Goal: Task Accomplishment & Management: Manage account settings

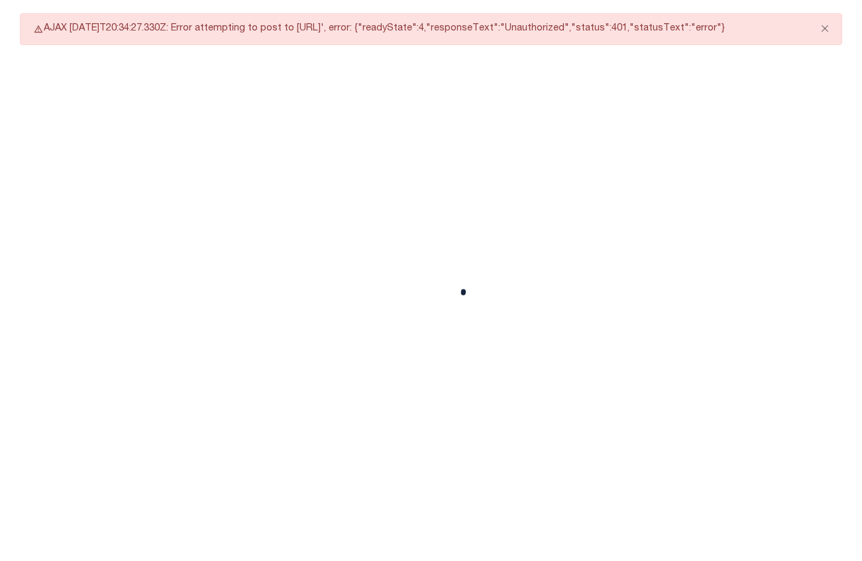
select select "CAC"
select select "CCK"
select select "USS"
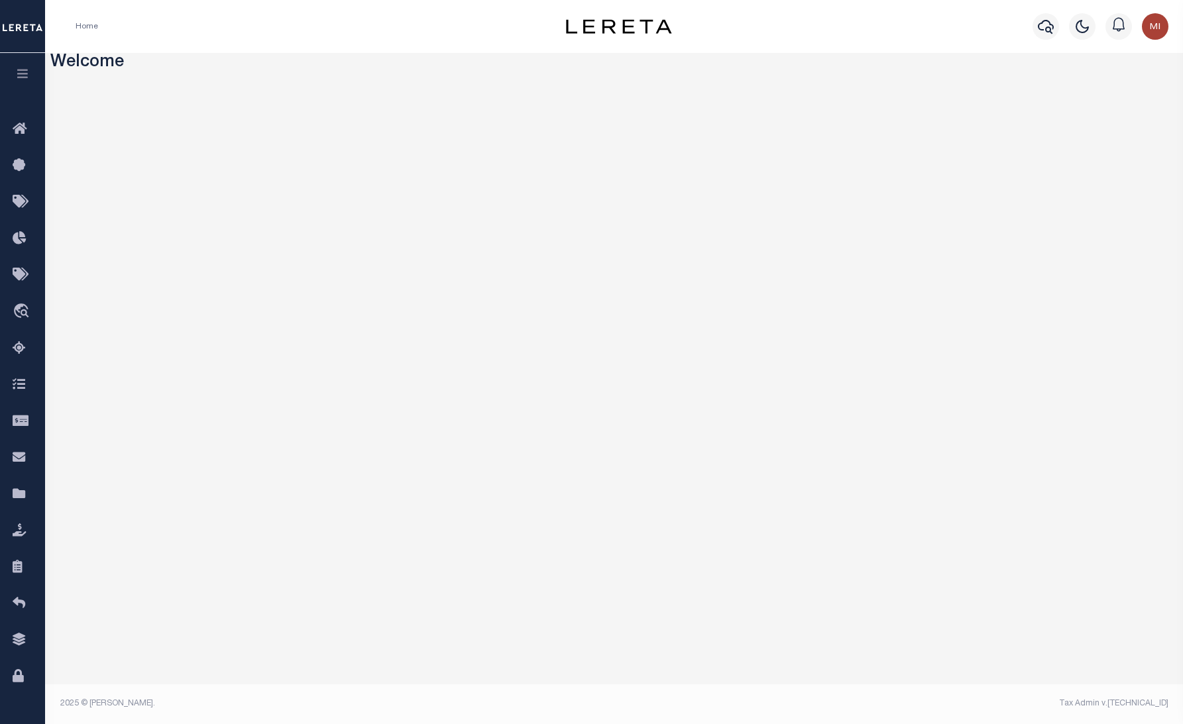
click at [23, 64] on button "button" at bounding box center [22, 75] width 45 height 45
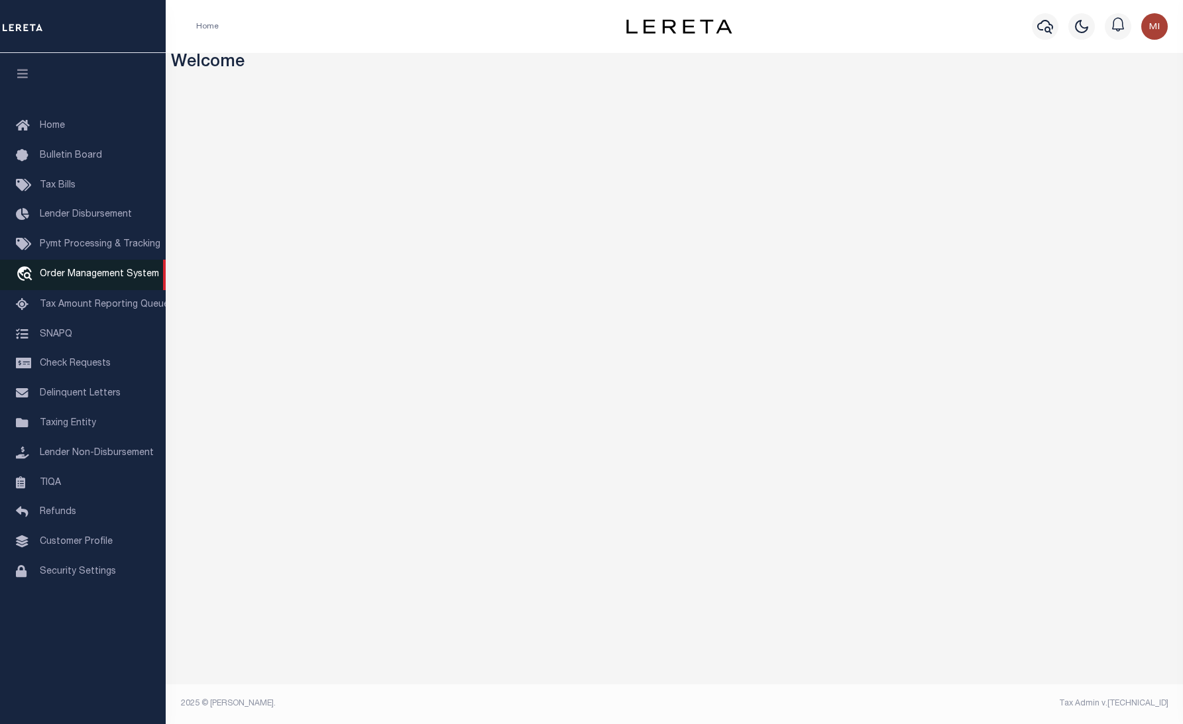
click at [64, 278] on span "Order Management System" at bounding box center [99, 274] width 119 height 9
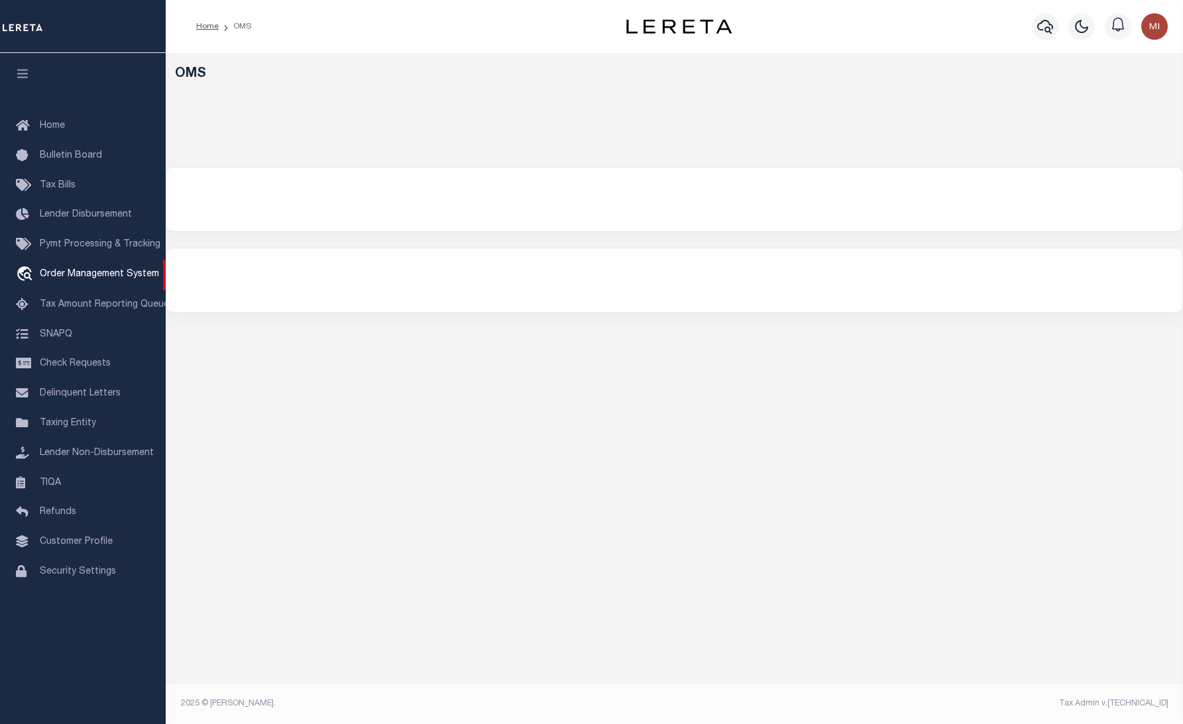
select select "200"
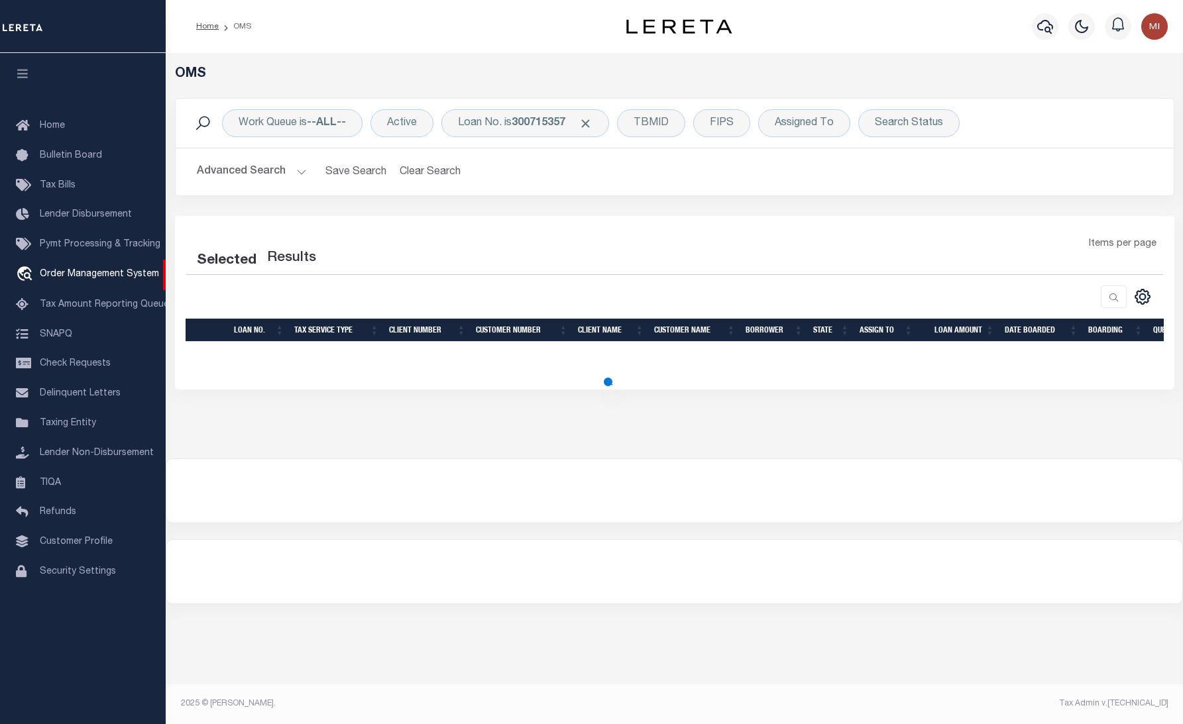
select select "200"
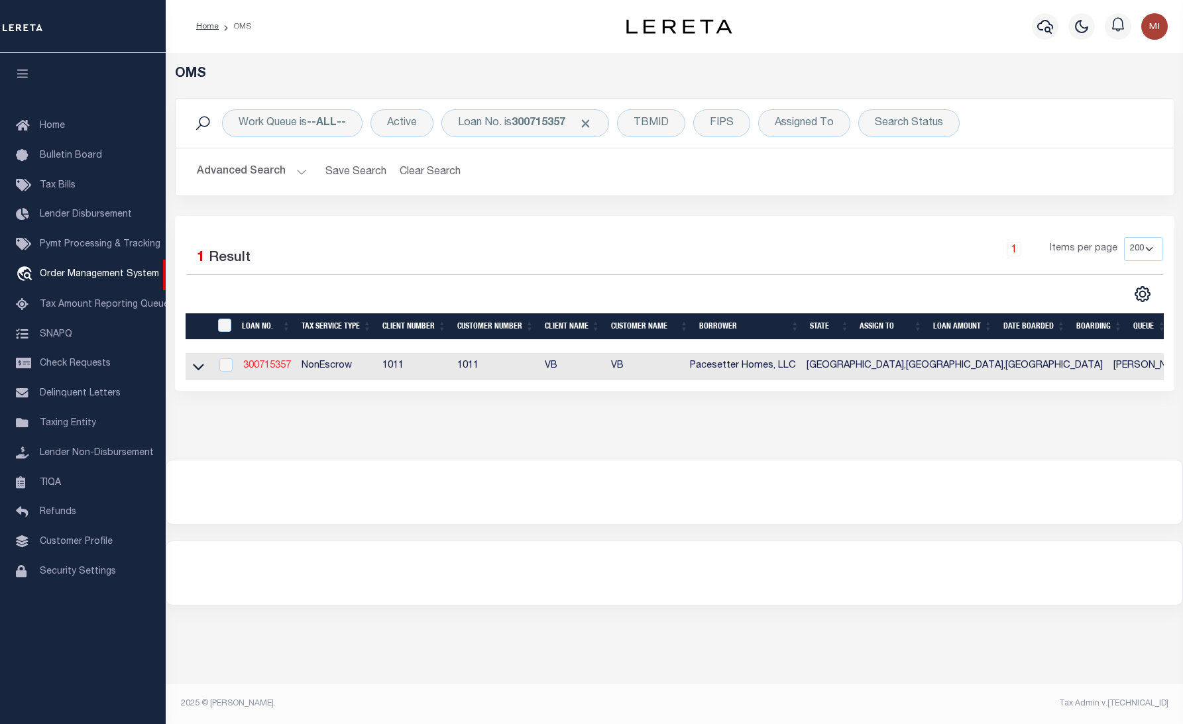
click at [280, 370] on link "300715357" at bounding box center [267, 365] width 48 height 9
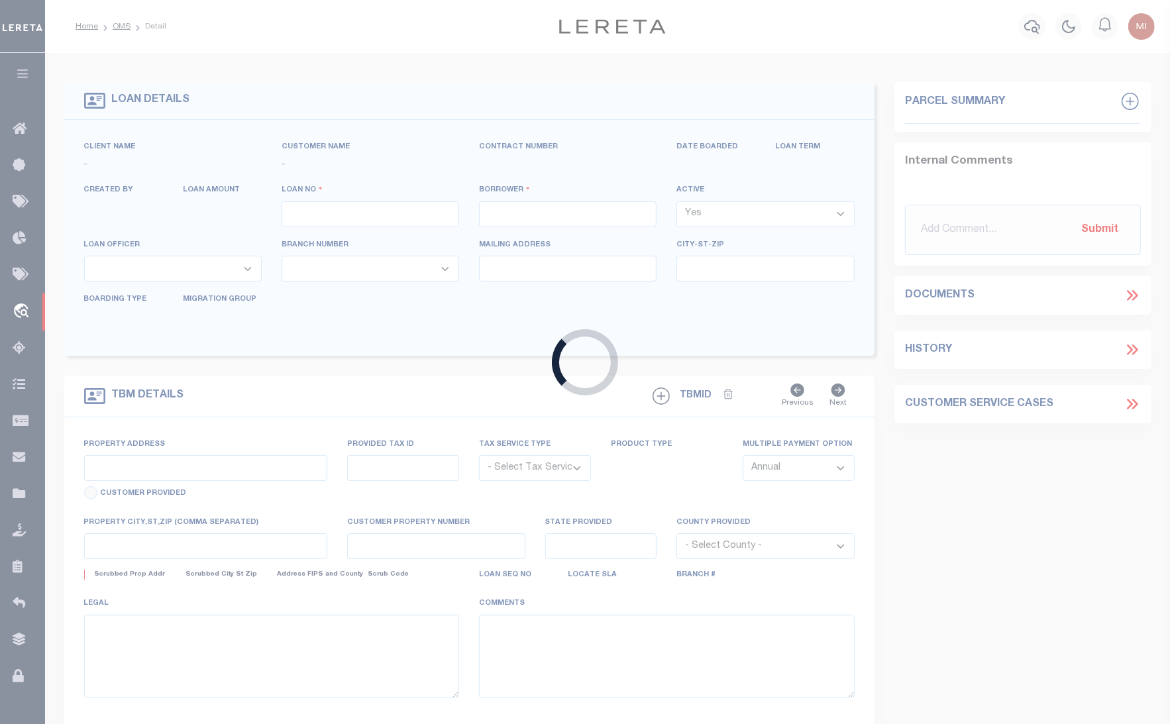
type input "300715357"
type input "Pacesetter Homes, LLC"
select select
select select "NonEscrow"
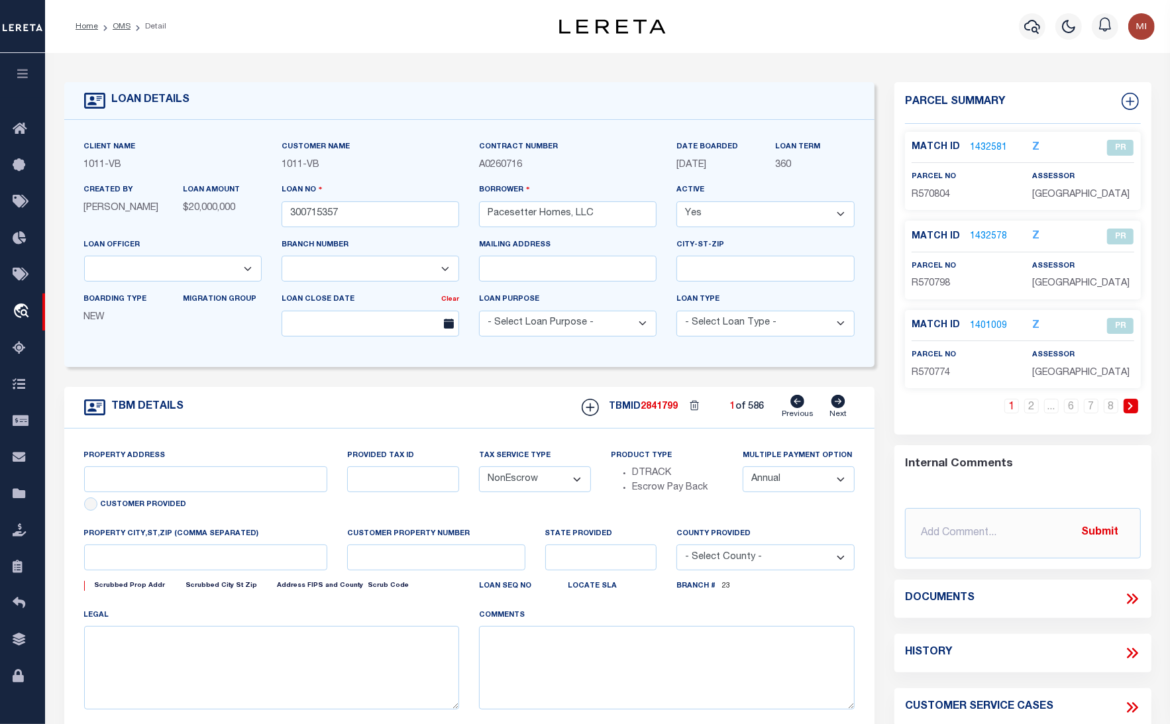
select select "65"
type input "22 LOTS STAR RANCH, PHASE 6,"
select select
type input "HUTTO, TX, 78634"
type input "[GEOGRAPHIC_DATA]"
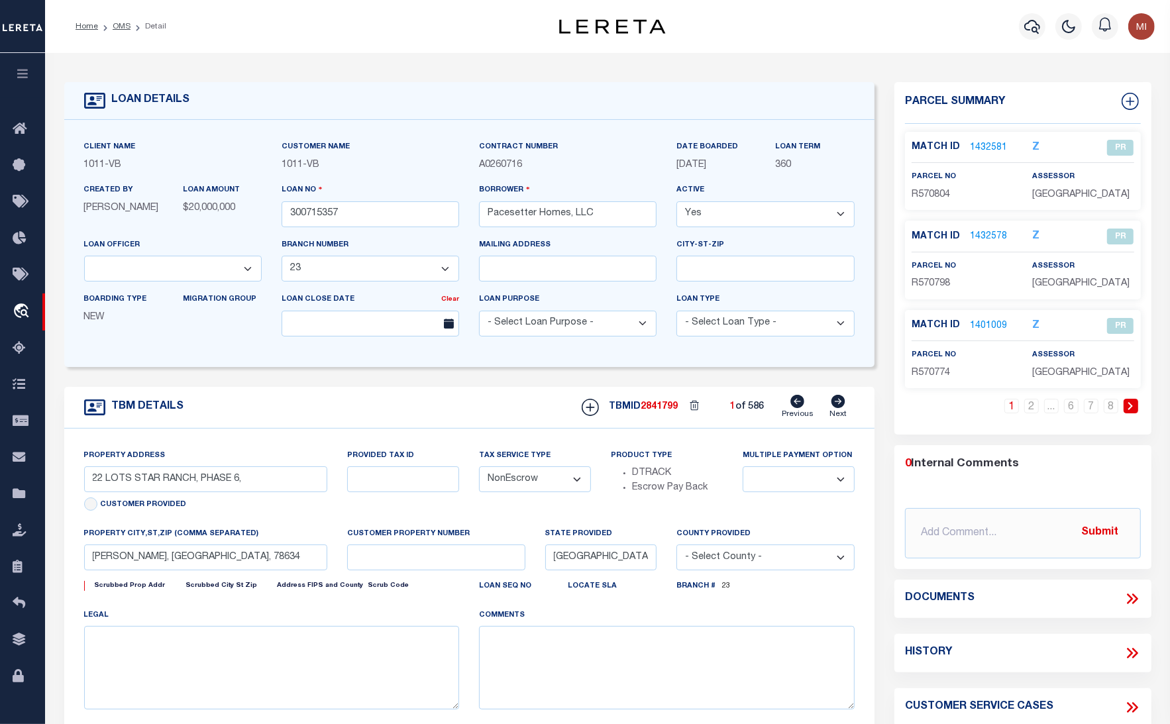
select select "7434"
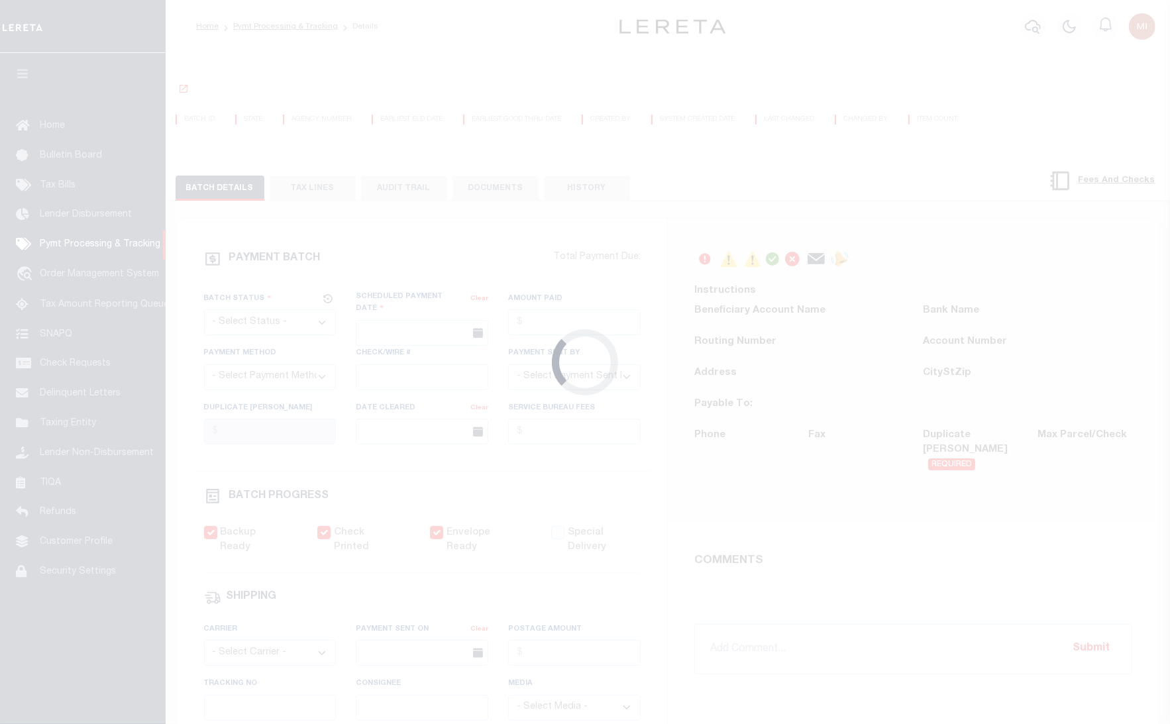
select select "CAC"
type input "[DATE]"
type input "$6,146"
select select "CHK"
type input "37442"
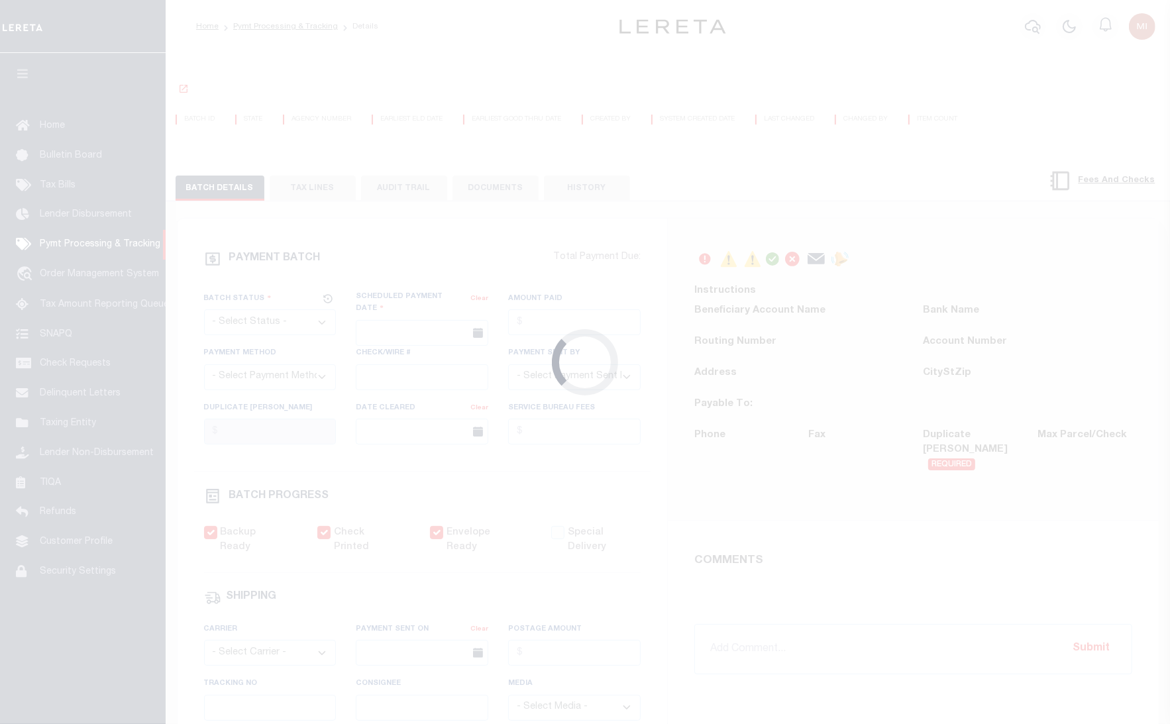
select select
type input "[DATE]"
checkbox input "true"
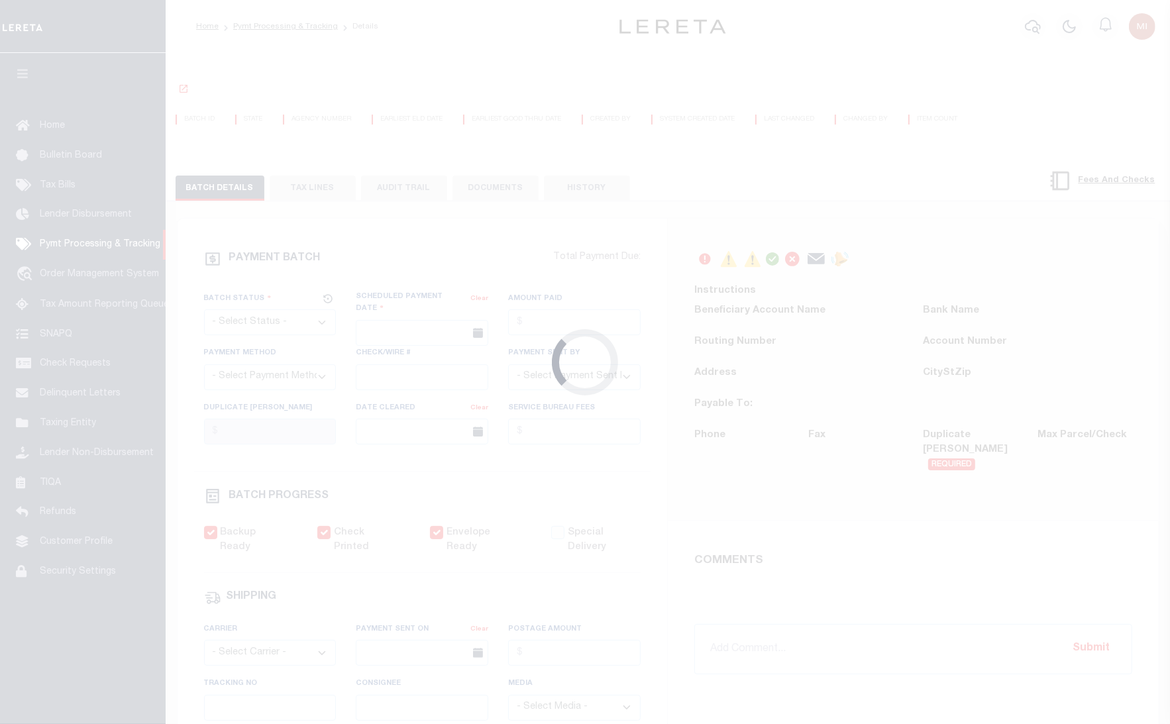
select select "FDX"
type input "[DATE]"
type input "$13.27"
type input "423448868201"
type input "[PERSON_NAME]"
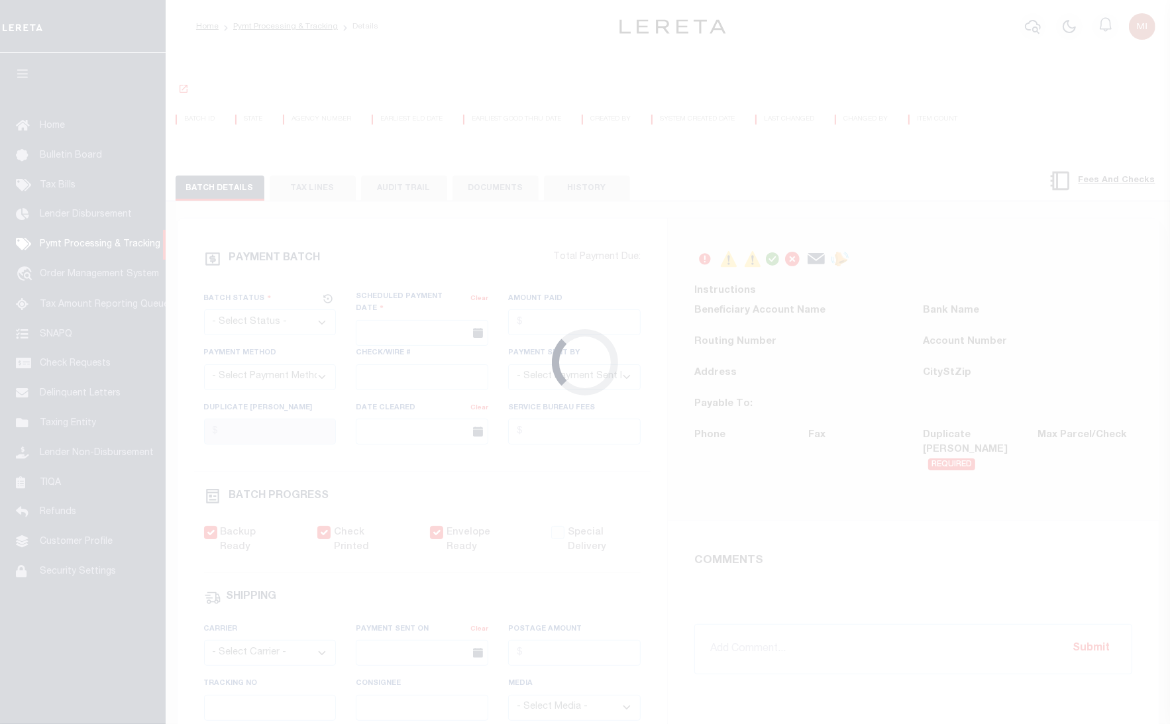
select select "PAP"
type input "[DATE]"
type input "1"
radio input "true"
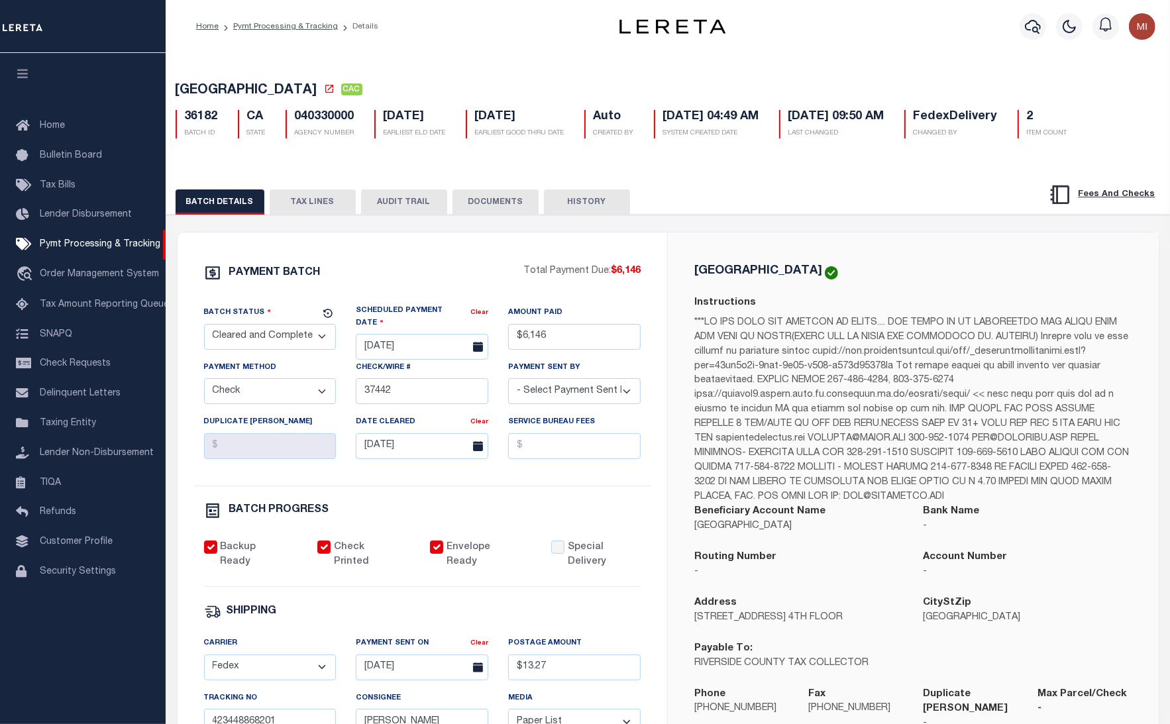
click at [495, 202] on button "DOCUMENTS" at bounding box center [496, 202] width 86 height 25
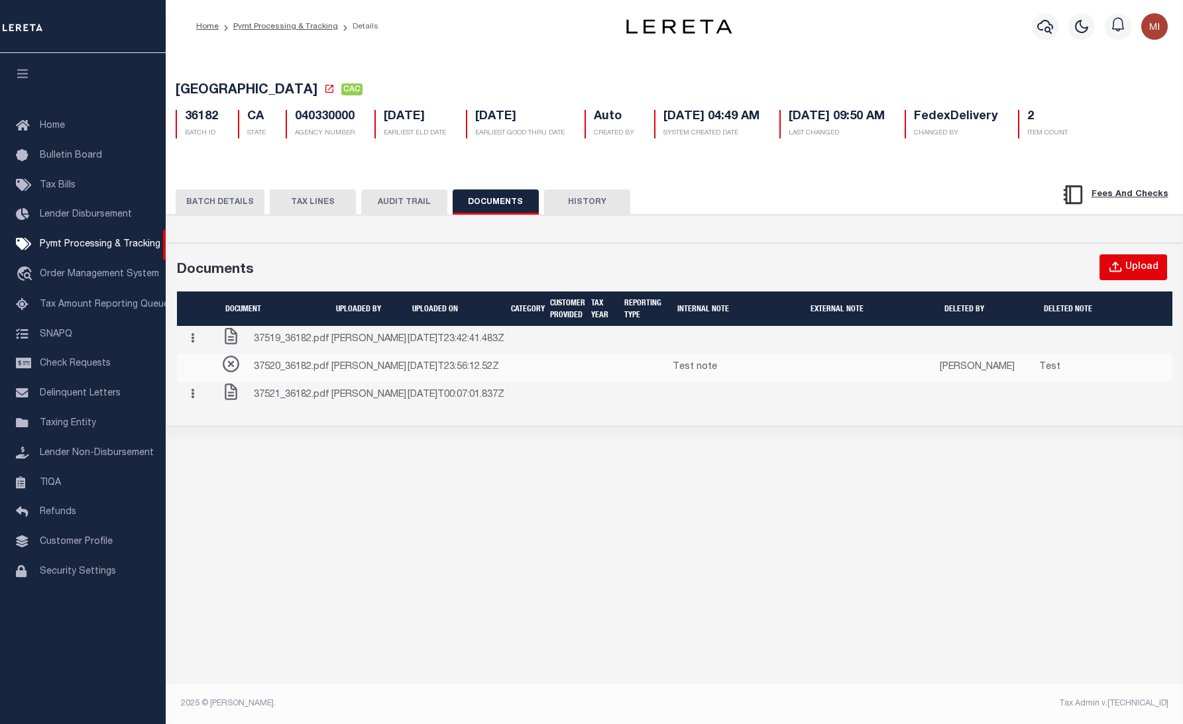
click at [1132, 270] on div "Upload" at bounding box center [1141, 267] width 33 height 15
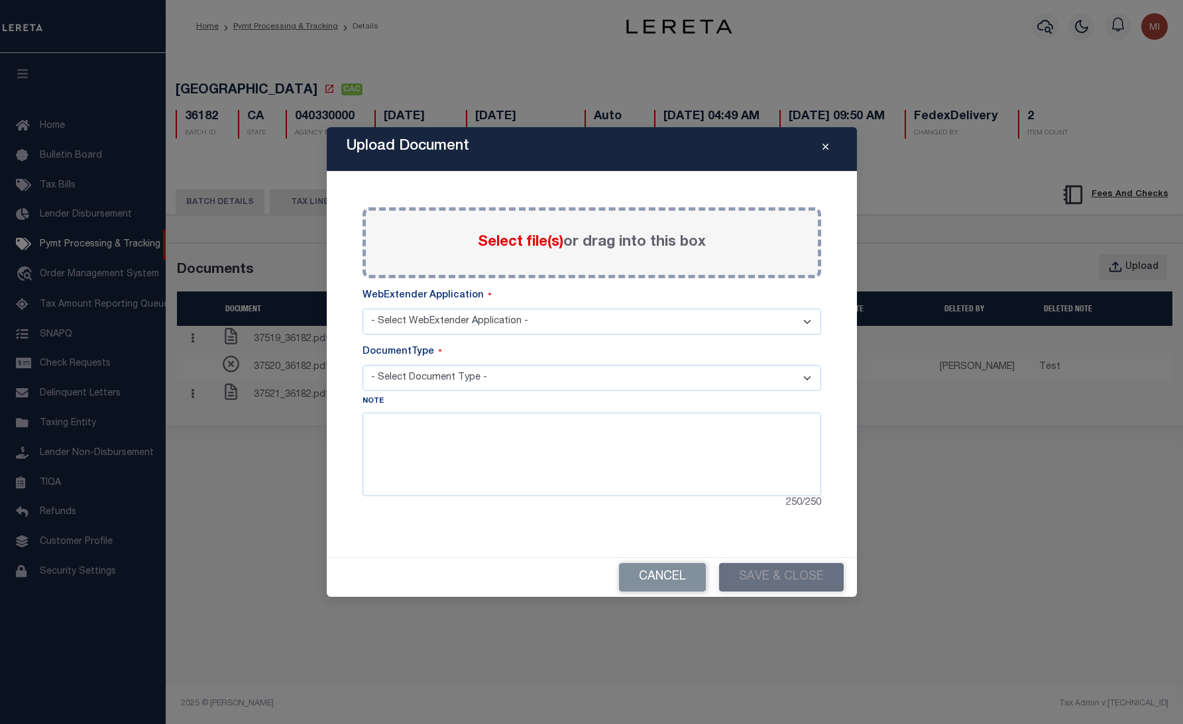
click at [511, 239] on span "Select file(s)" at bounding box center [520, 242] width 85 height 15
click at [0, 0] on input "Select file(s) or drag into this box" at bounding box center [0, 0] width 0 height 0
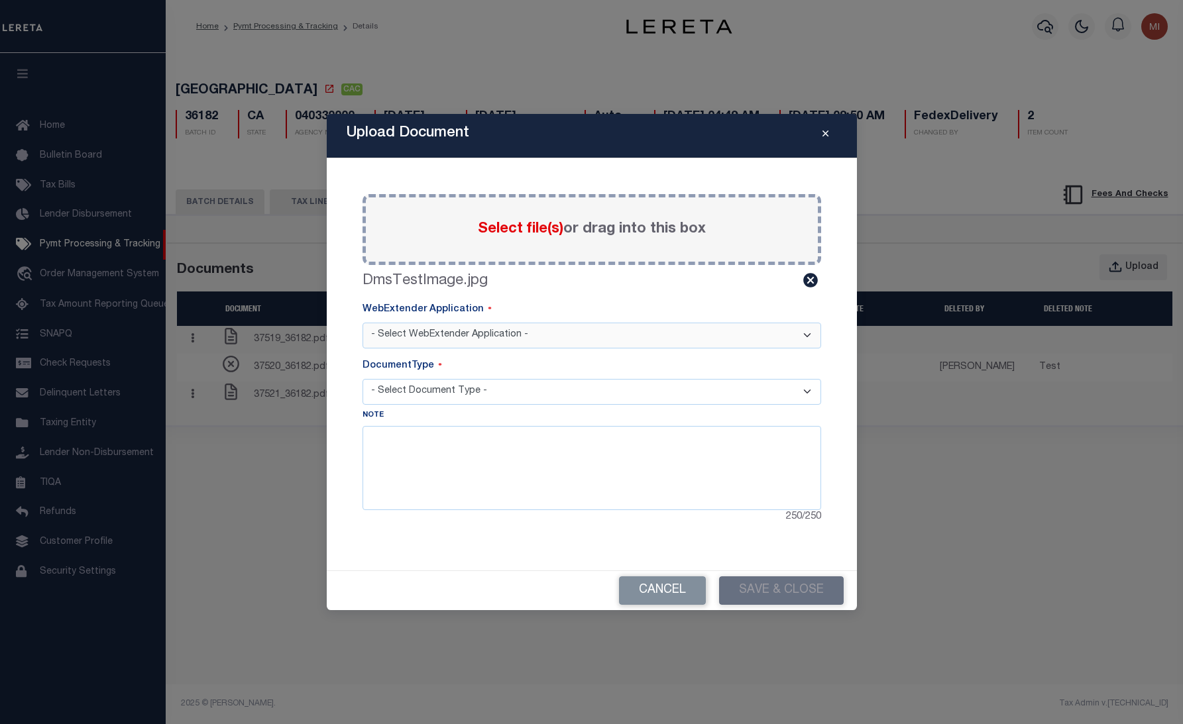
click at [543, 335] on select "- Select WebExtender Application - TDT_PMT_BKUP" at bounding box center [592, 336] width 459 height 26
select select "42"
click at [363, 323] on select "- Select WebExtender Application - TDT_PMT_BKUP" at bounding box center [592, 336] width 459 height 26
click at [485, 389] on select "- Select Document Type - TDT PAYMENT BACKUP" at bounding box center [592, 392] width 459 height 26
select select "TDT PAYMENT BACKUP"
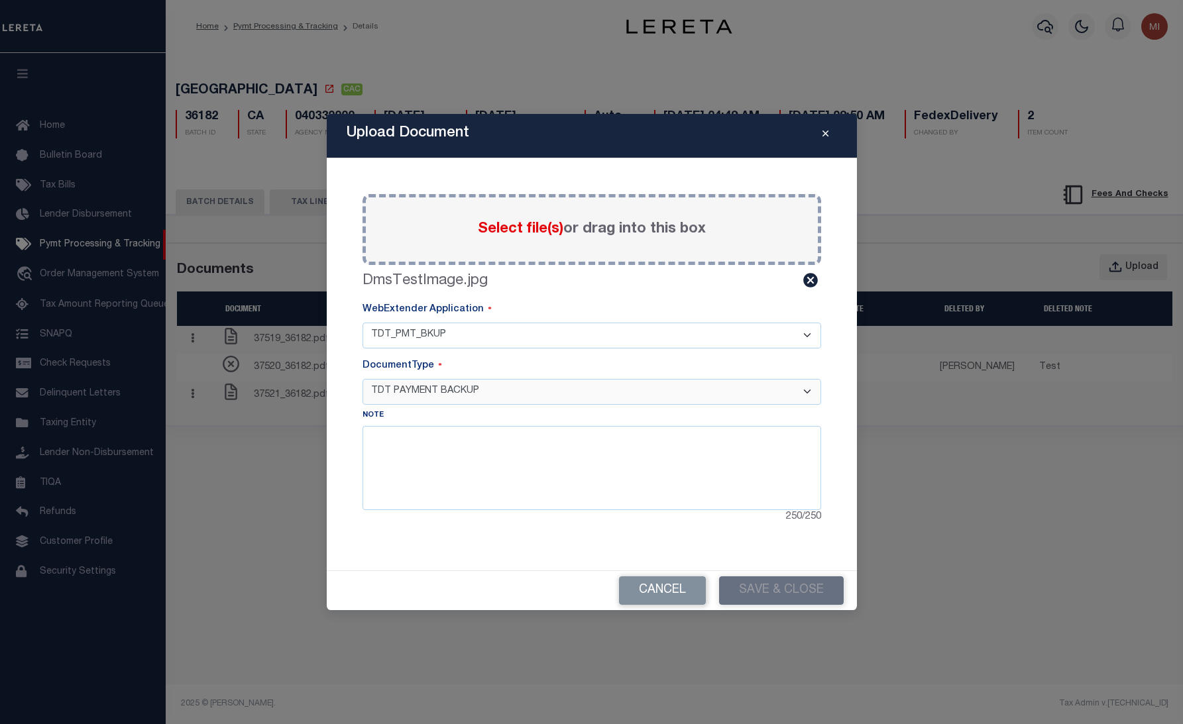
click at [363, 379] on select "- Select Document Type - TDT PAYMENT BACKUP" at bounding box center [592, 392] width 459 height 26
click at [457, 441] on textarea at bounding box center [592, 468] width 459 height 84
type textarea "test"
click at [772, 594] on button "Save & Close" at bounding box center [781, 591] width 125 height 28
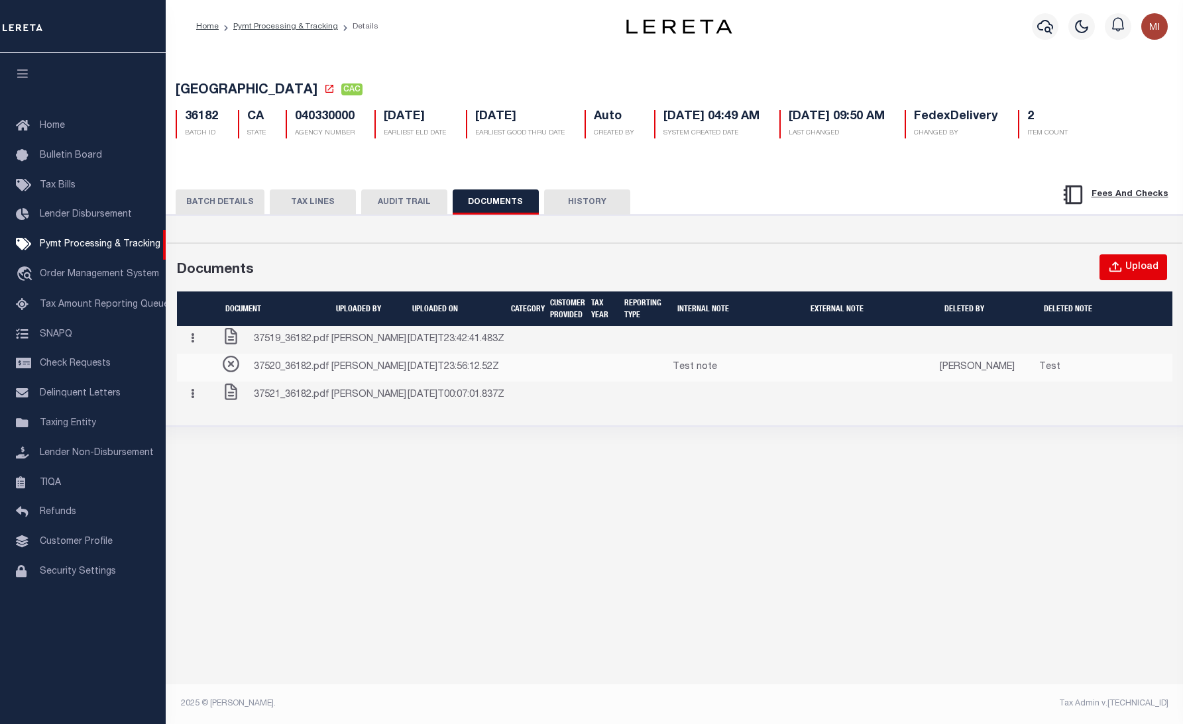
click at [1147, 272] on div "Upload" at bounding box center [1141, 267] width 33 height 15
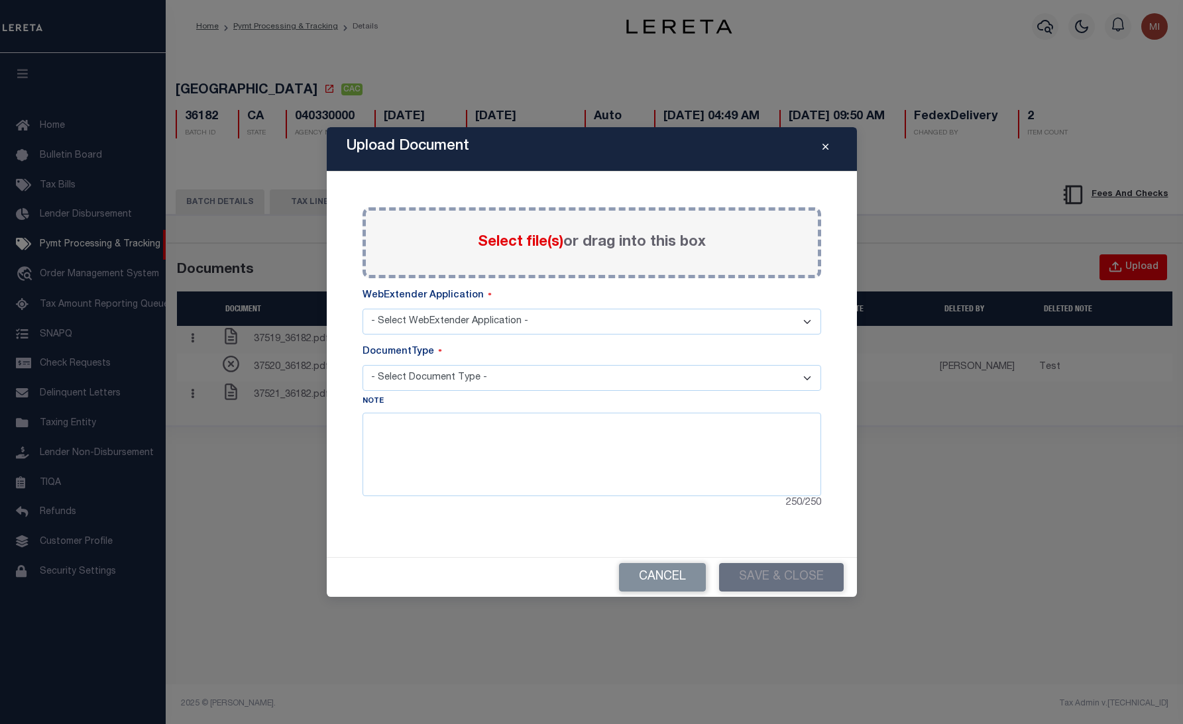
select select "42"
select select "TDT PAYMENT BACKUP"
click at [475, 252] on div "Select file(s) or drag into this box" at bounding box center [592, 242] width 459 height 71
click at [499, 235] on span "Select file(s)" at bounding box center [520, 242] width 85 height 15
click at [0, 0] on input "Select file(s) or drag into this box" at bounding box center [0, 0] width 0 height 0
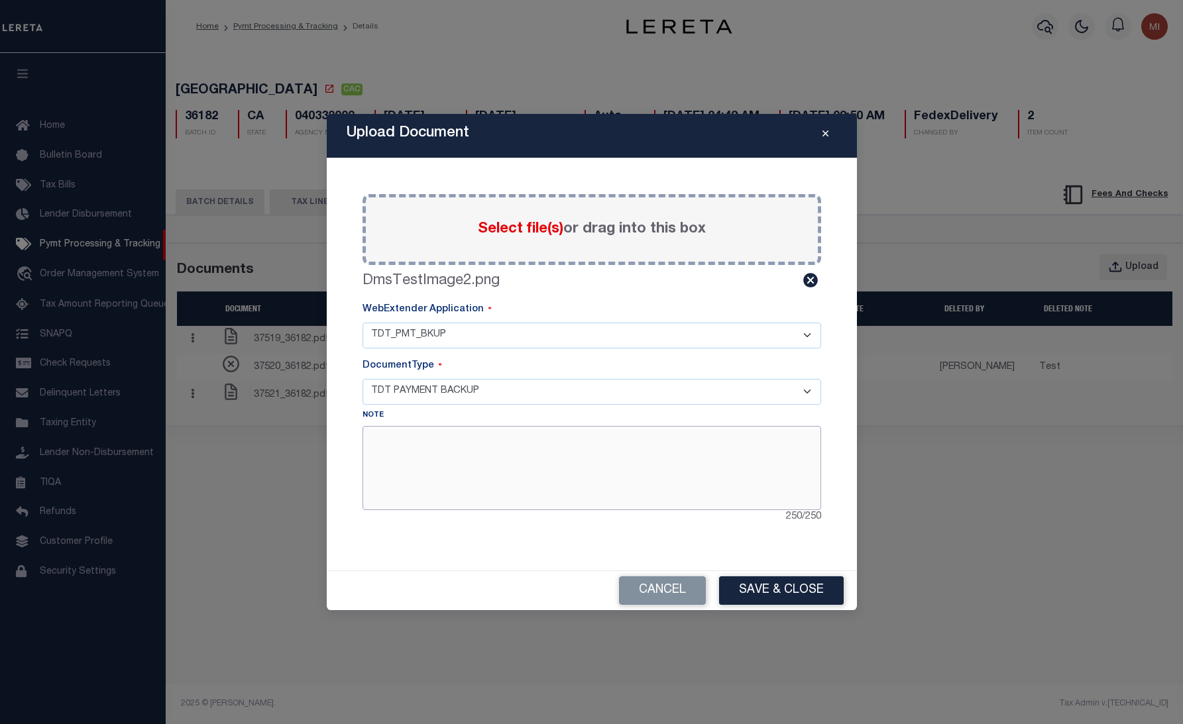
click at [435, 448] on textarea at bounding box center [592, 468] width 459 height 84
type textarea "asdfasdf"
click at [813, 587] on button "Save & Close" at bounding box center [781, 591] width 125 height 28
